Goal: Task Accomplishment & Management: Use online tool/utility

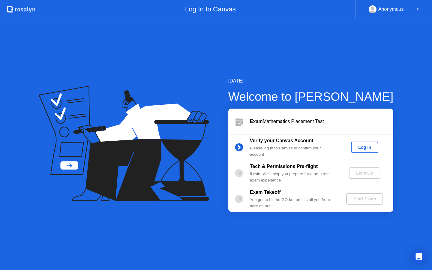
click at [367, 151] on button "Log In" at bounding box center [364, 147] width 27 height 11
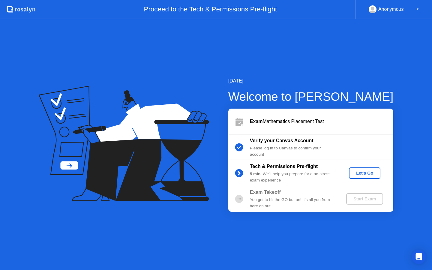
click at [358, 174] on div "Let's Go" at bounding box center [364, 173] width 27 height 5
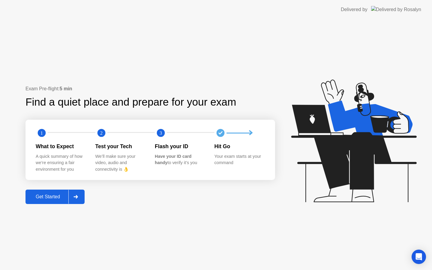
click at [62, 195] on div "Get Started" at bounding box center [47, 196] width 41 height 5
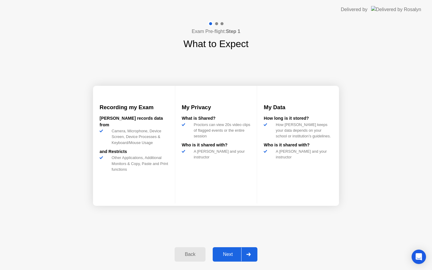
click at [231, 253] on div "Next" at bounding box center [227, 254] width 27 height 5
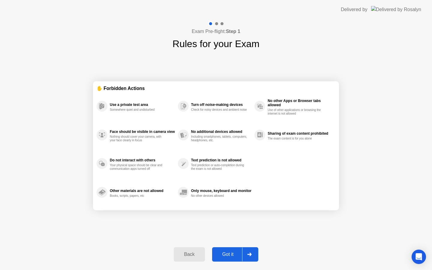
click at [231, 253] on div "Got it" at bounding box center [228, 254] width 28 height 5
select select "**********"
select select "*******"
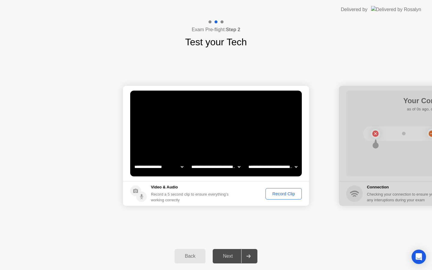
click at [276, 194] on div "Record Clip" at bounding box center [283, 193] width 32 height 5
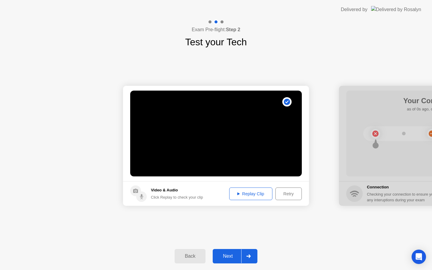
click at [289, 196] on div "Retry" at bounding box center [288, 193] width 22 height 5
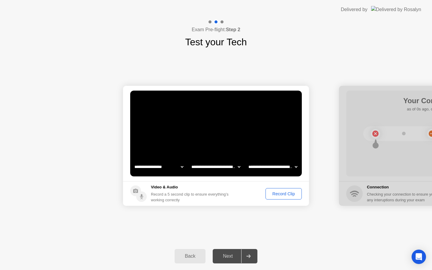
click at [289, 196] on div "Record Clip" at bounding box center [283, 193] width 32 height 5
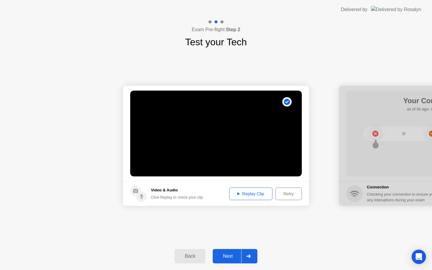
click at [249, 191] on div "Replay Clip" at bounding box center [250, 193] width 39 height 5
click at [222, 254] on div "Next" at bounding box center [227, 255] width 27 height 5
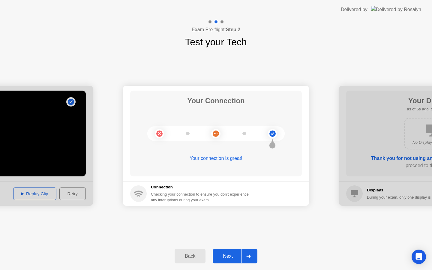
click at [234, 254] on div "Next" at bounding box center [227, 255] width 27 height 5
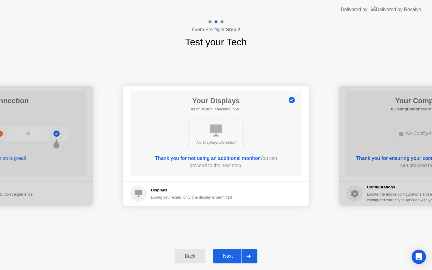
click at [232, 256] on div "Next" at bounding box center [227, 255] width 27 height 5
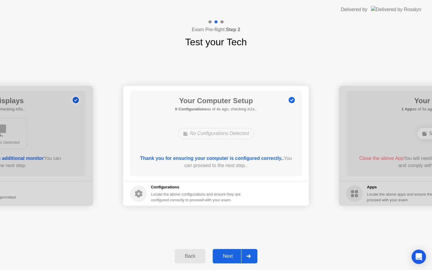
click at [232, 256] on div "Next" at bounding box center [227, 255] width 27 height 5
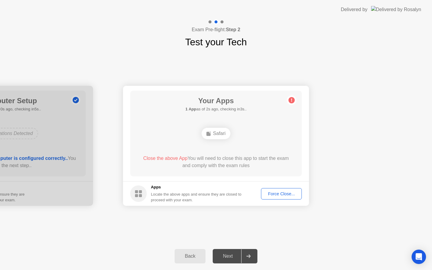
click at [291, 193] on div "Force Close..." at bounding box center [281, 193] width 37 height 5
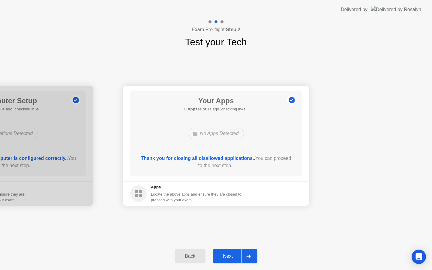
click at [228, 251] on button "Next" at bounding box center [235, 256] width 45 height 14
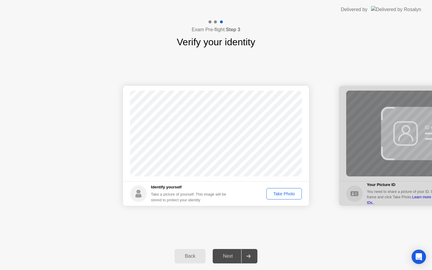
click at [288, 191] on div "Take Photo" at bounding box center [283, 193] width 31 height 5
click at [231, 255] on div "Next" at bounding box center [227, 255] width 27 height 5
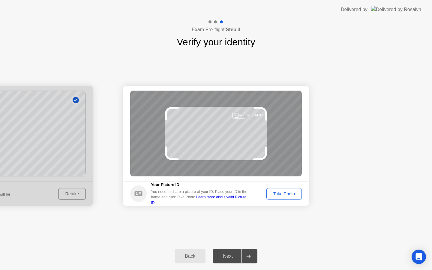
click at [291, 192] on div "Take Photo" at bounding box center [283, 193] width 31 height 5
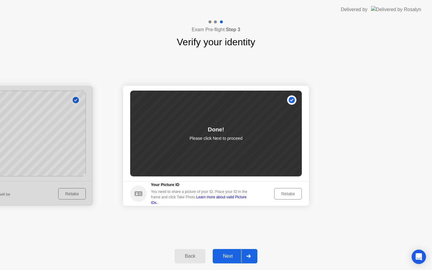
click at [230, 258] on div "Next" at bounding box center [227, 255] width 27 height 5
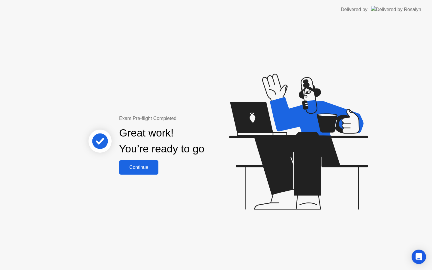
click at [150, 166] on div "Continue" at bounding box center [139, 167] width 36 height 5
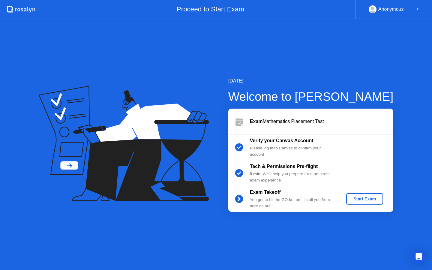
click at [359, 198] on div "Start Exam" at bounding box center [364, 198] width 32 height 5
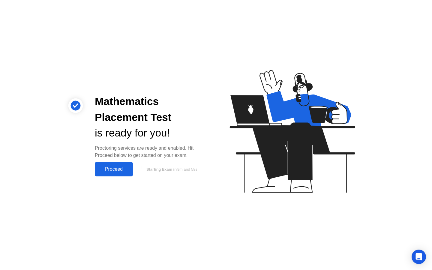
click at [118, 171] on div "Proceed" at bounding box center [114, 168] width 34 height 5
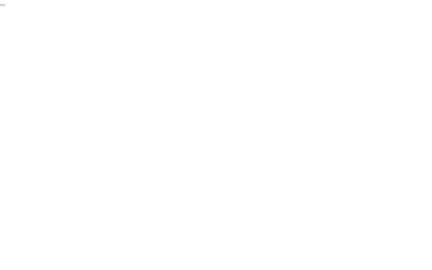
click at [5, 6] on button "End Proctoring Session" at bounding box center [2, 5] width 5 height 2
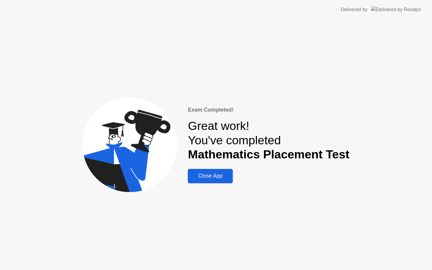
click at [221, 180] on button "Close App" at bounding box center [210, 176] width 45 height 14
